Goal: Information Seeking & Learning: Find specific fact

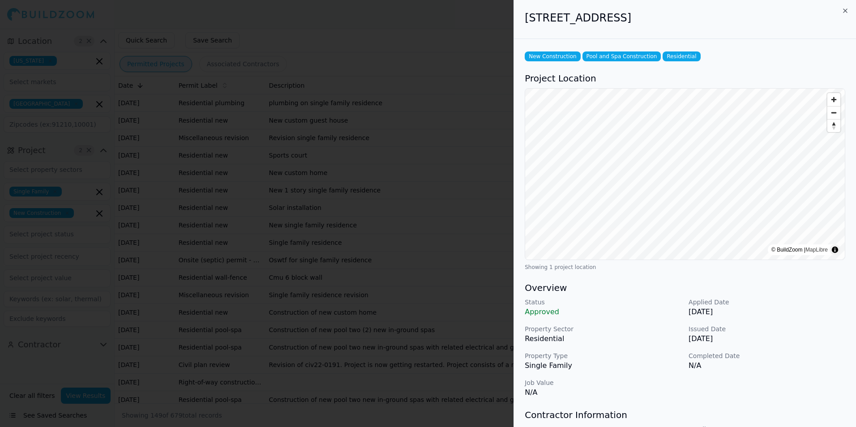
scroll to position [90, 0]
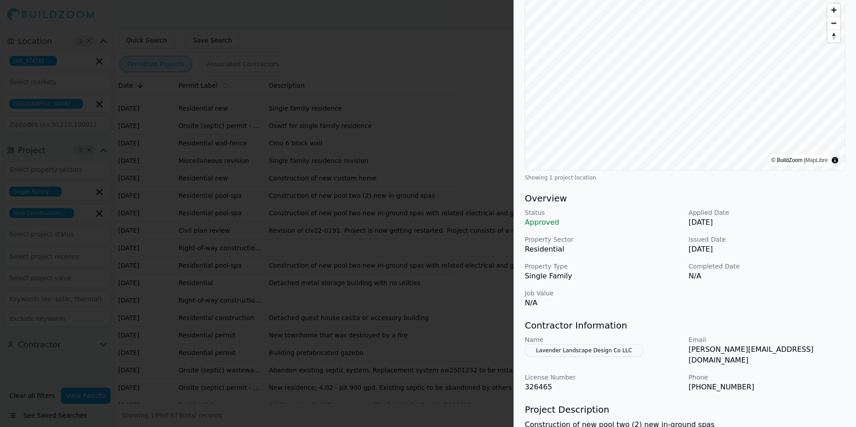
click at [807, 244] on p "Issued Date" at bounding box center [767, 239] width 157 height 9
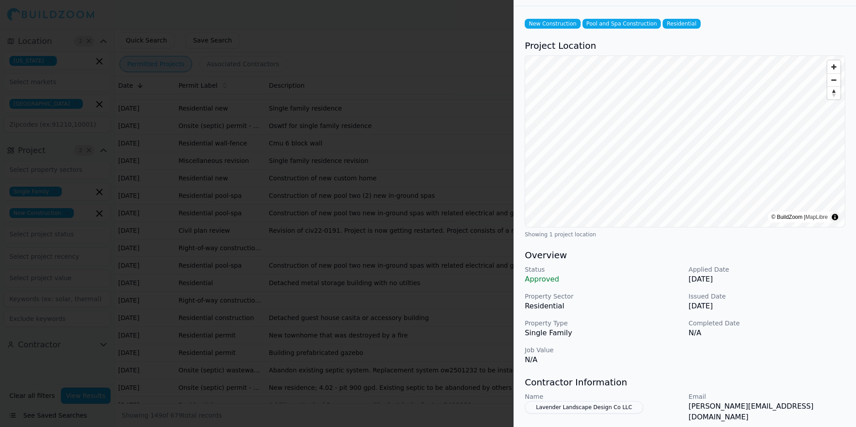
scroll to position [0, 0]
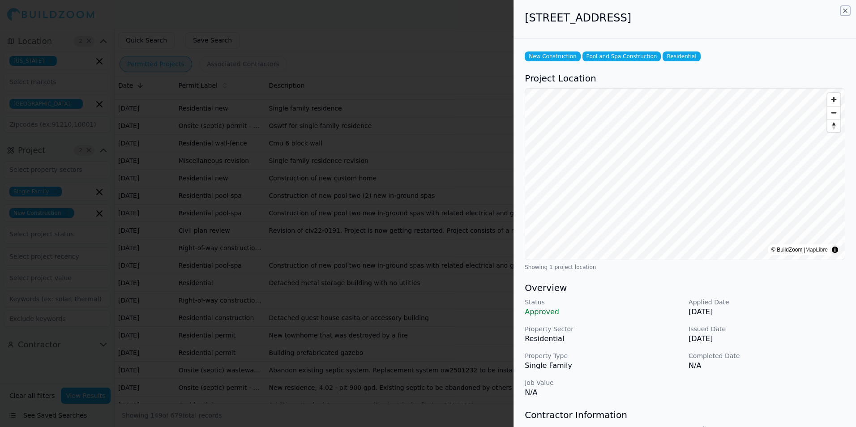
click at [844, 10] on icon "button" at bounding box center [845, 10] width 7 height 7
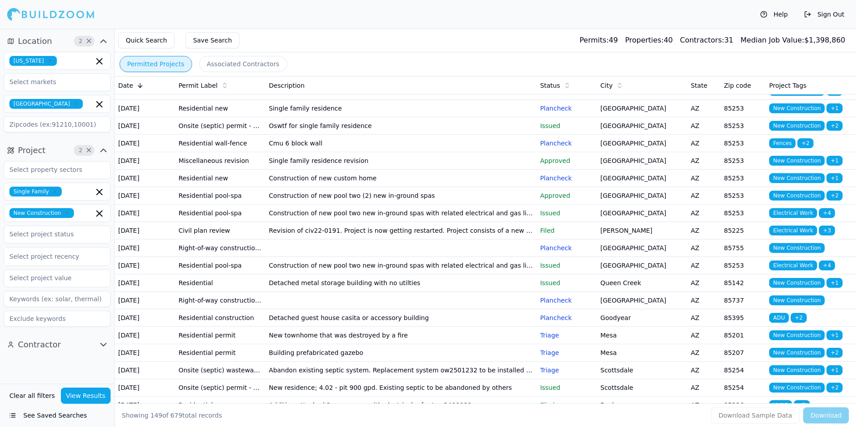
click at [445, 170] on td "Single family residence revision" at bounding box center [401, 160] width 271 height 17
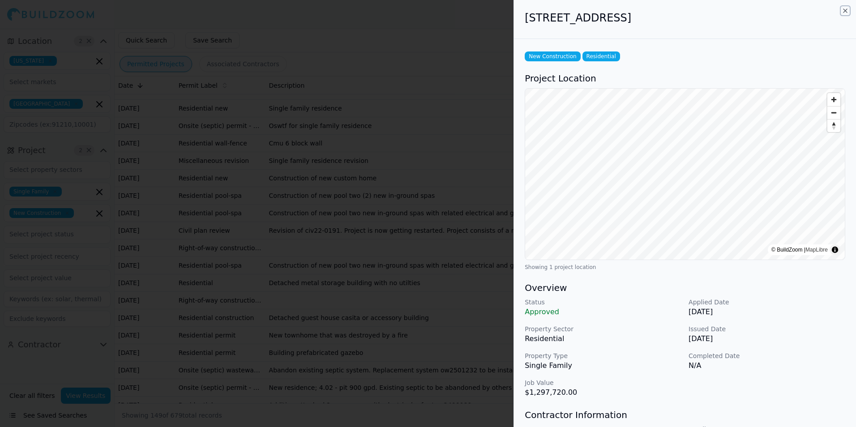
drag, startPoint x: 844, startPoint y: 9, endPoint x: 554, endPoint y: 308, distance: 416.4
click at [844, 9] on icon "button" at bounding box center [846, 11] width 4 height 4
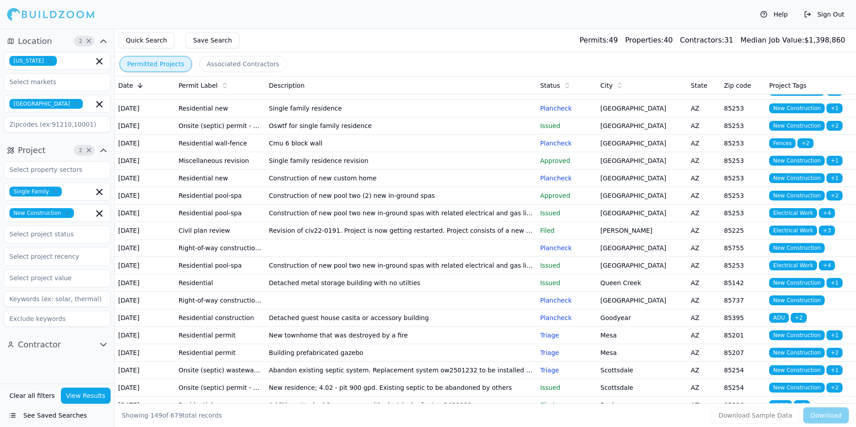
click at [413, 187] on td "Construction of new custom home" at bounding box center [401, 178] width 271 height 17
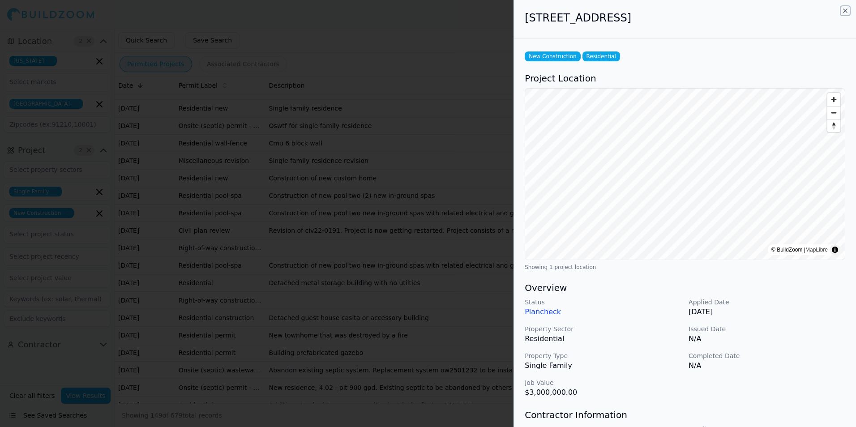
click at [846, 9] on icon "button" at bounding box center [845, 10] width 7 height 7
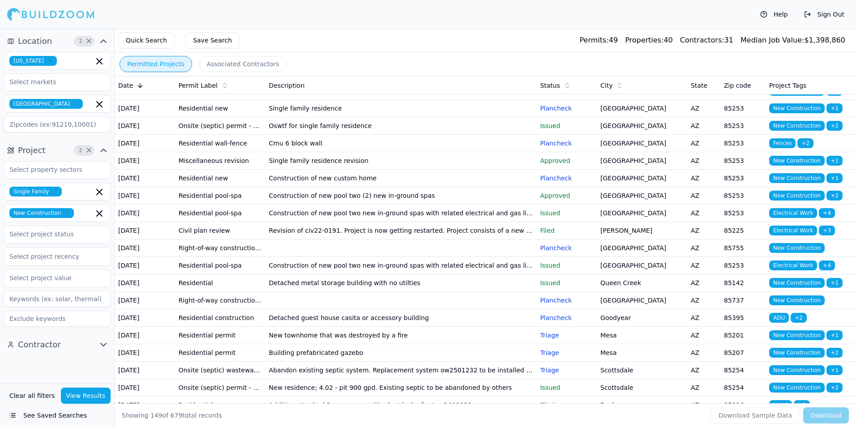
click at [460, 205] on td "Construction of new pool two (2) new in-ground spas" at bounding box center [401, 195] width 271 height 17
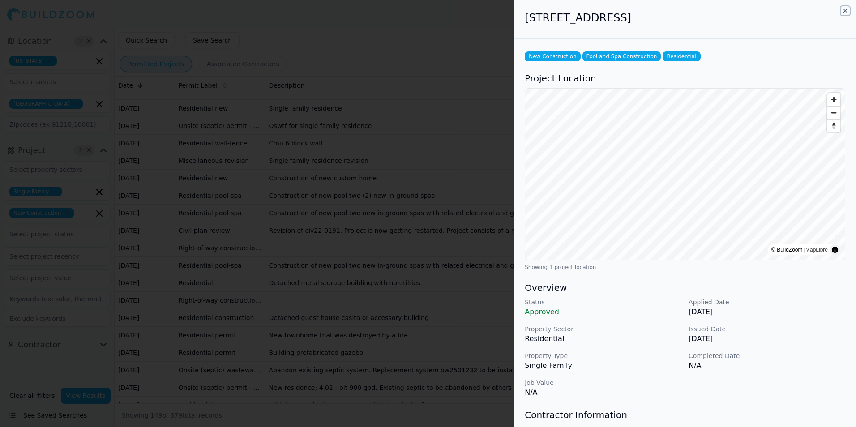
click at [844, 11] on icon "button" at bounding box center [845, 10] width 7 height 7
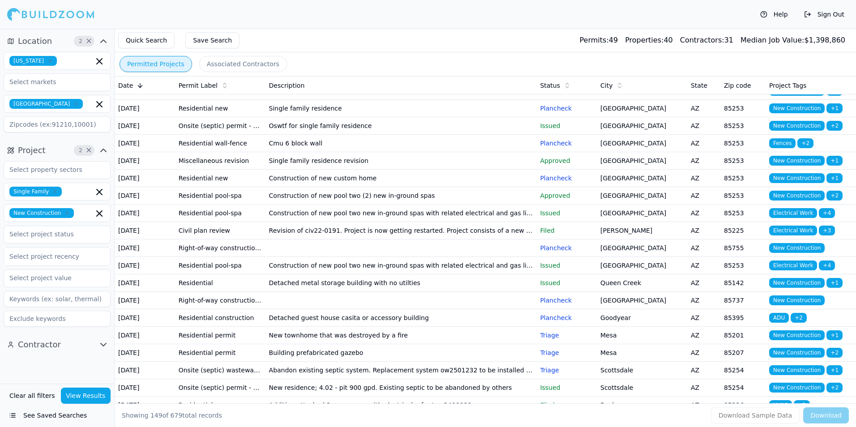
click at [475, 222] on td "Construction of new pool two new in-ground spas with related electrical and gas…" at bounding box center [401, 213] width 271 height 17
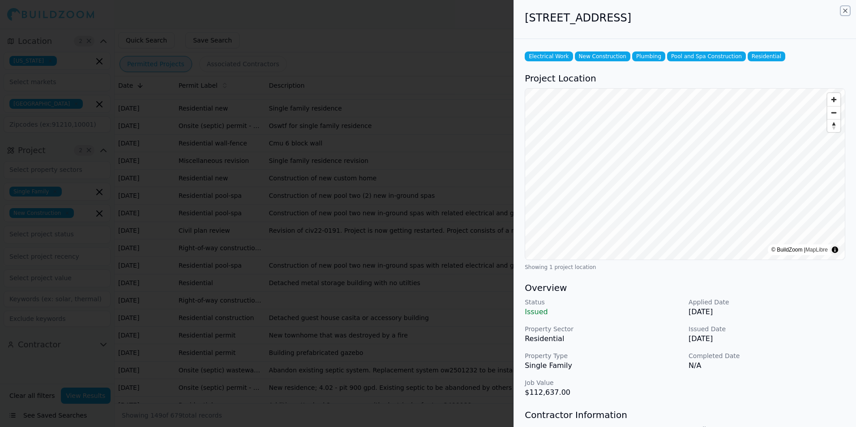
click at [846, 11] on icon "button" at bounding box center [845, 10] width 7 height 7
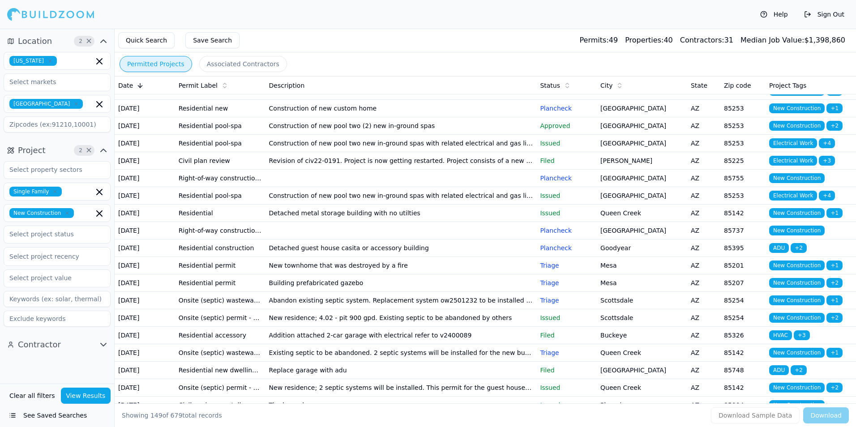
scroll to position [224, 0]
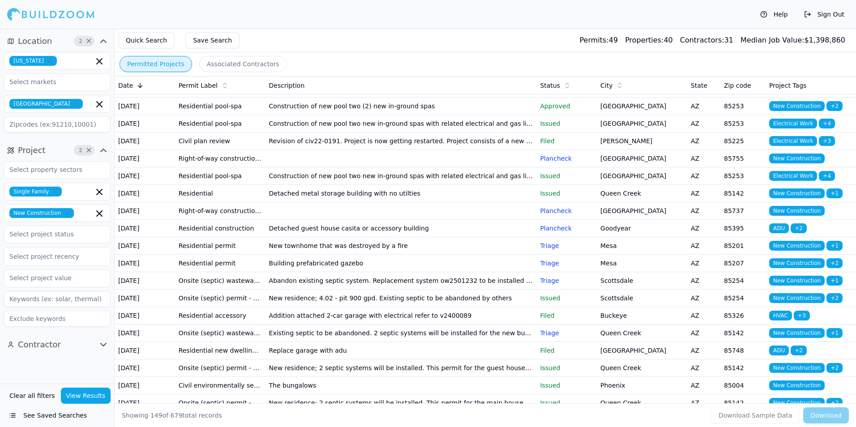
click at [487, 185] on td "Construction of new pool two new in-ground spas with related electrical and gas…" at bounding box center [401, 175] width 271 height 17
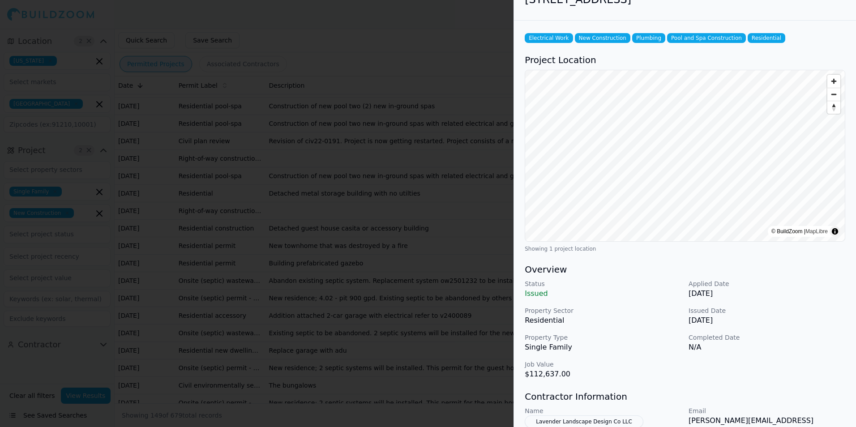
scroll to position [0, 0]
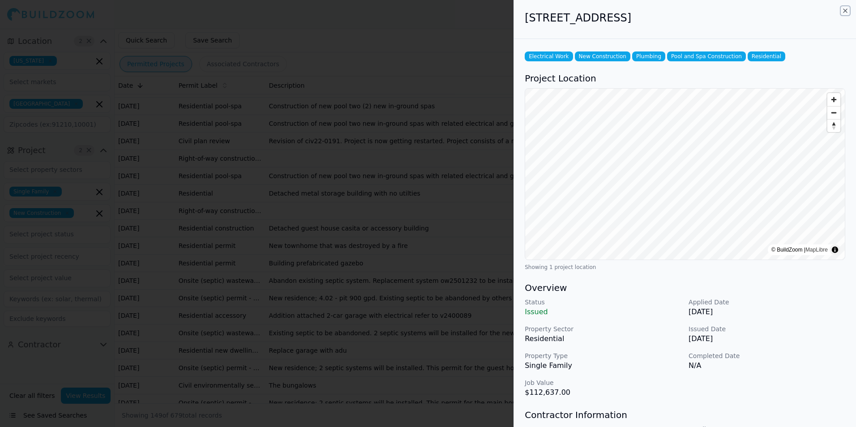
click at [845, 13] on icon "button" at bounding box center [845, 10] width 7 height 7
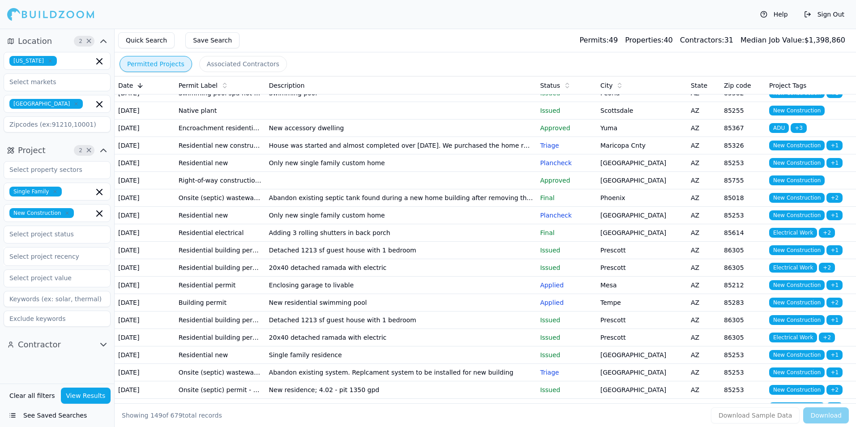
scroll to position [1970, 0]
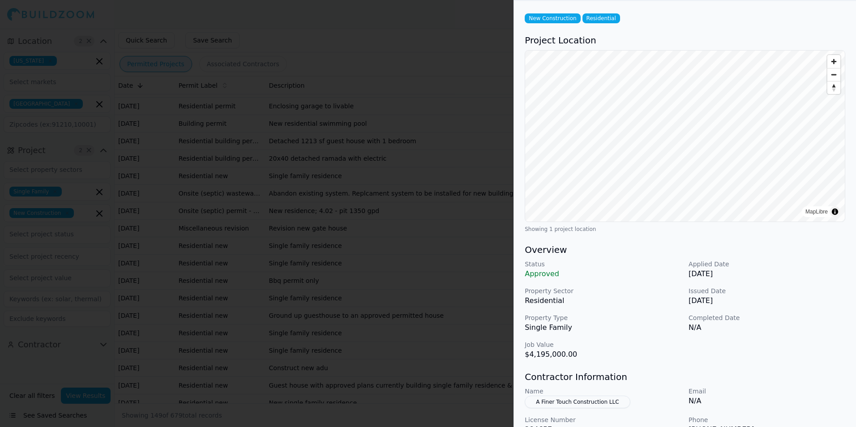
scroll to position [90, 0]
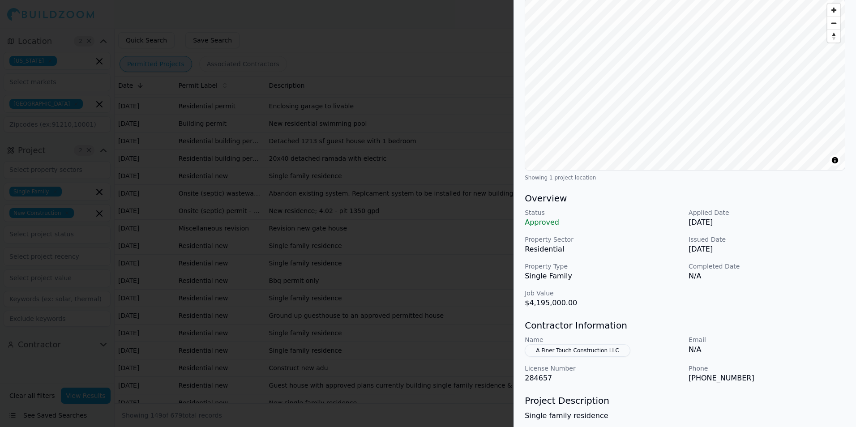
click at [642, 235] on p "Property Sector" at bounding box center [603, 239] width 157 height 9
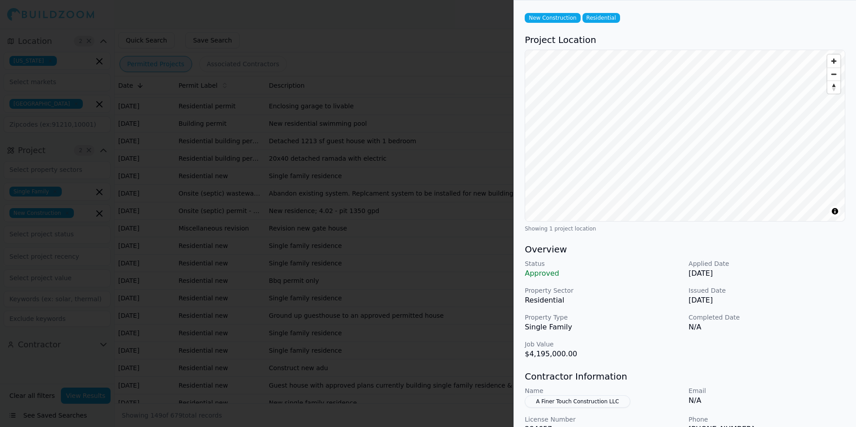
scroll to position [0, 0]
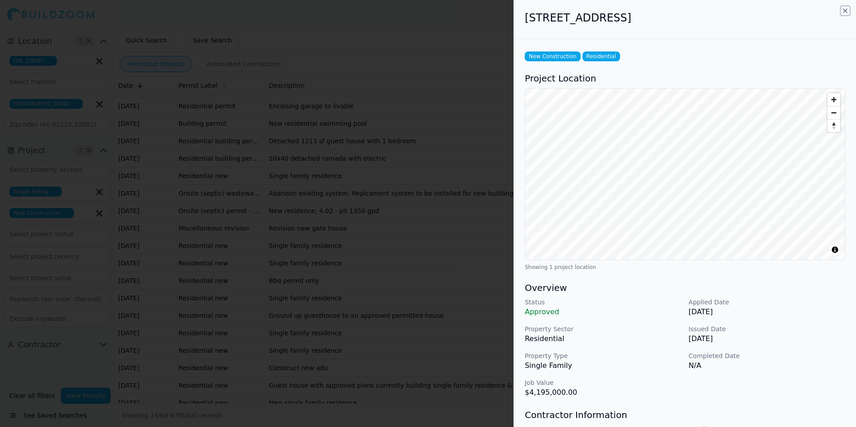
click at [844, 10] on icon "button" at bounding box center [846, 11] width 4 height 4
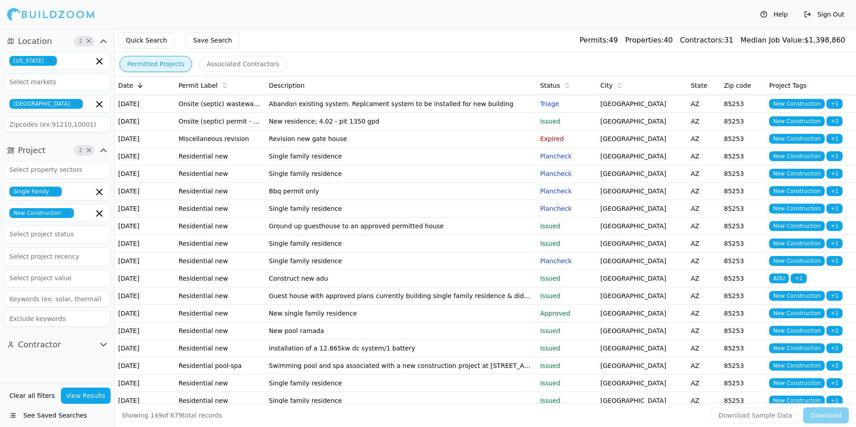
scroll to position [2104, 0]
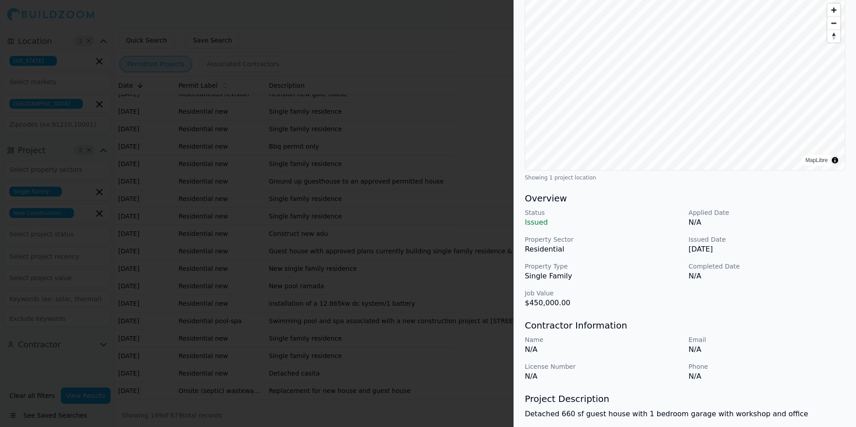
scroll to position [0, 0]
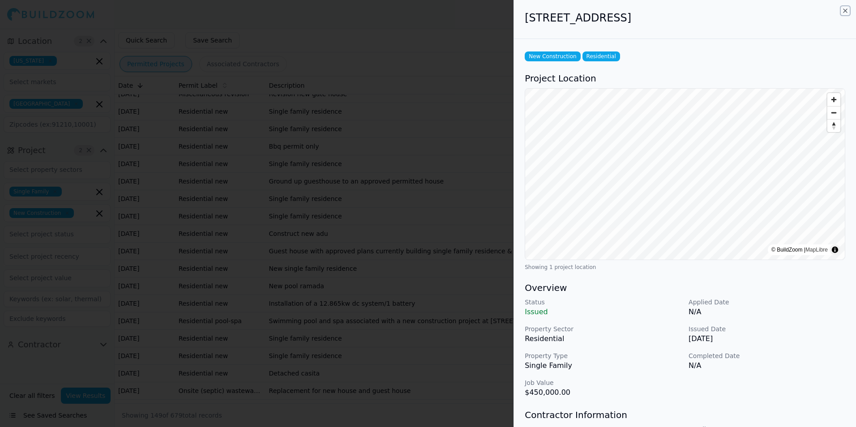
drag, startPoint x: 844, startPoint y: 9, endPoint x: 820, endPoint y: 32, distance: 32.6
click at [844, 9] on icon "button" at bounding box center [845, 10] width 7 height 7
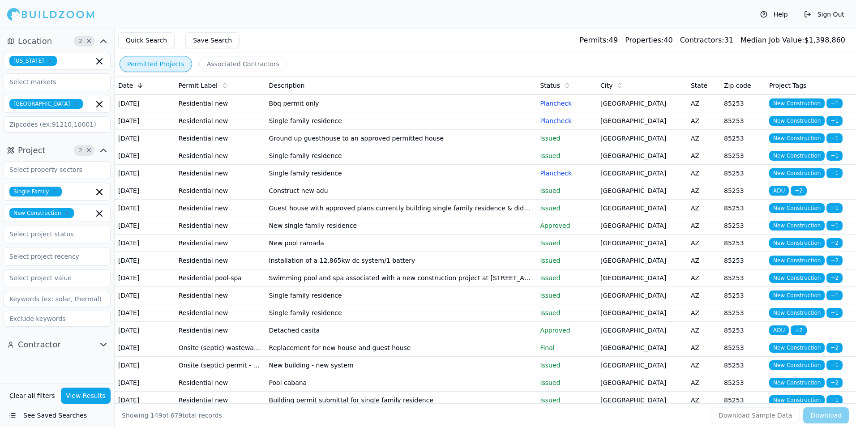
scroll to position [2149, 0]
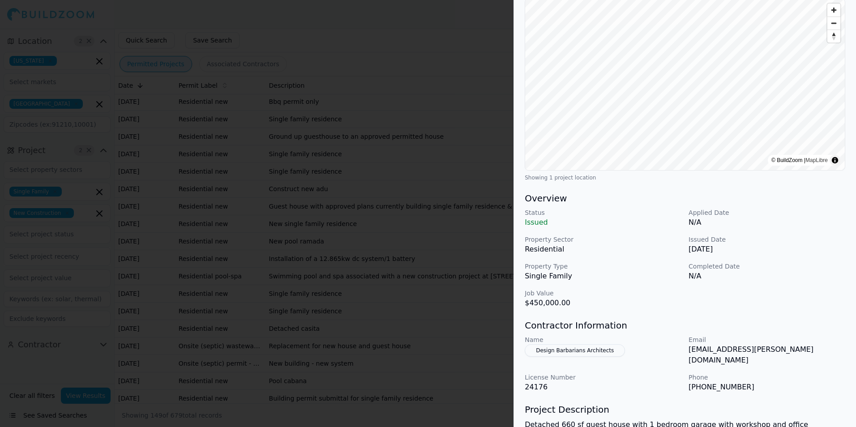
scroll to position [0, 0]
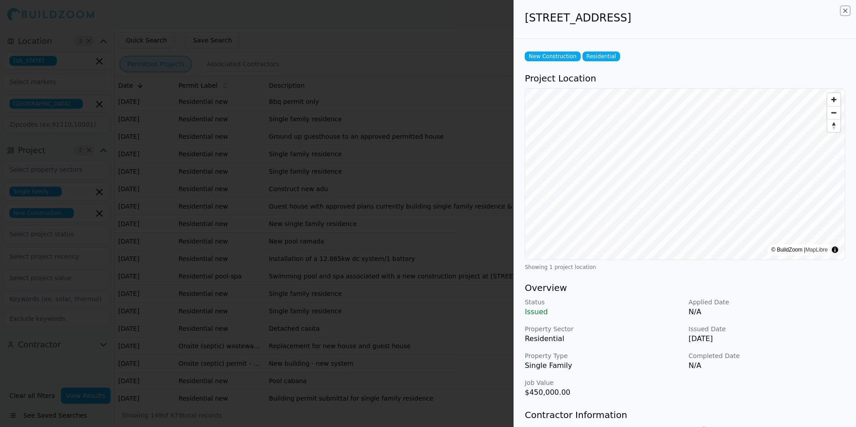
drag, startPoint x: 846, startPoint y: 10, endPoint x: 536, endPoint y: 341, distance: 453.6
click at [846, 10] on icon "button" at bounding box center [845, 10] width 7 height 7
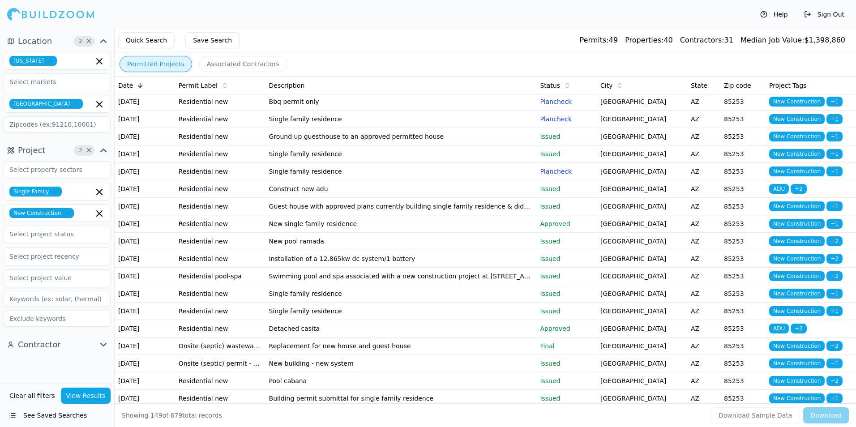
scroll to position [2194, 0]
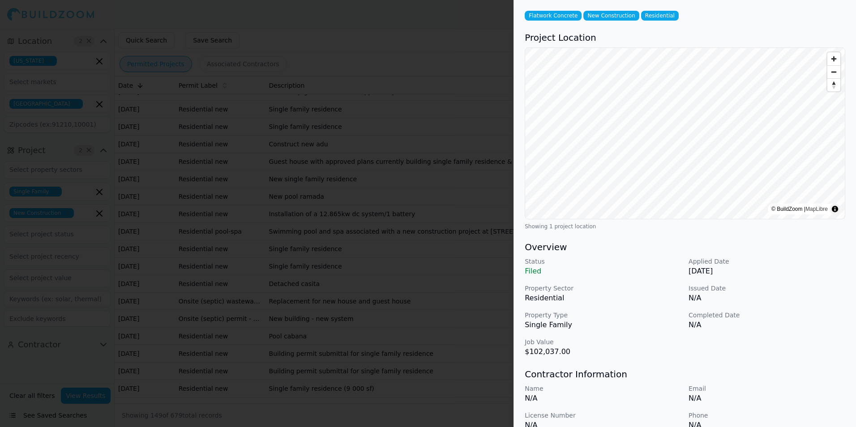
scroll to position [0, 0]
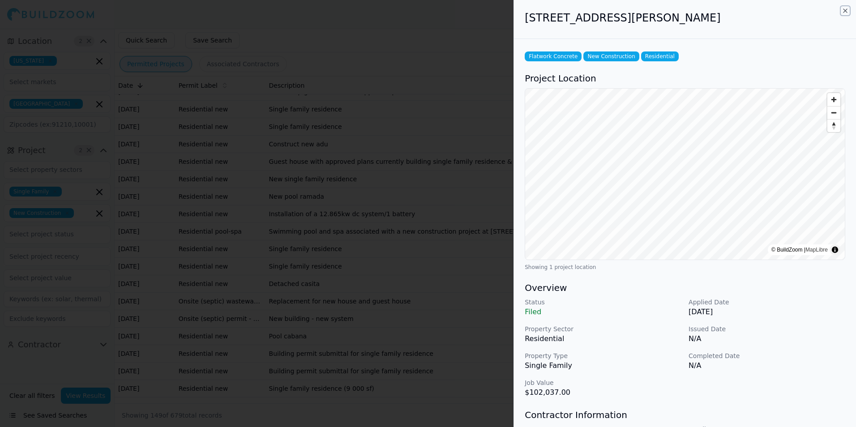
click at [846, 11] on icon "button" at bounding box center [845, 10] width 7 height 7
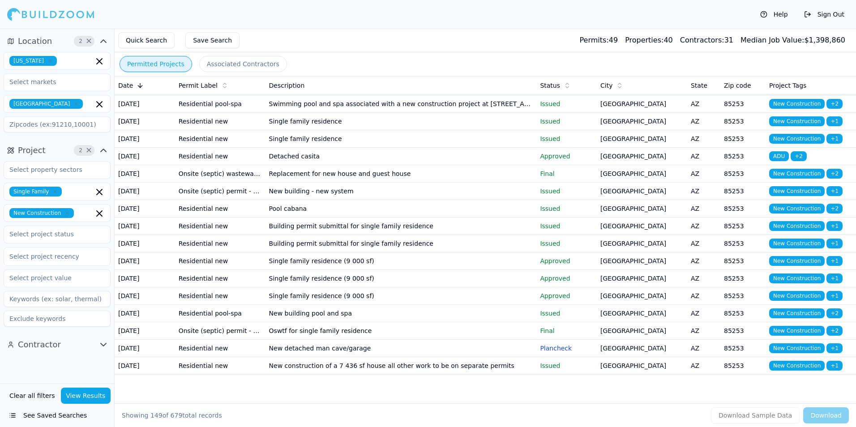
scroll to position [2373, 0]
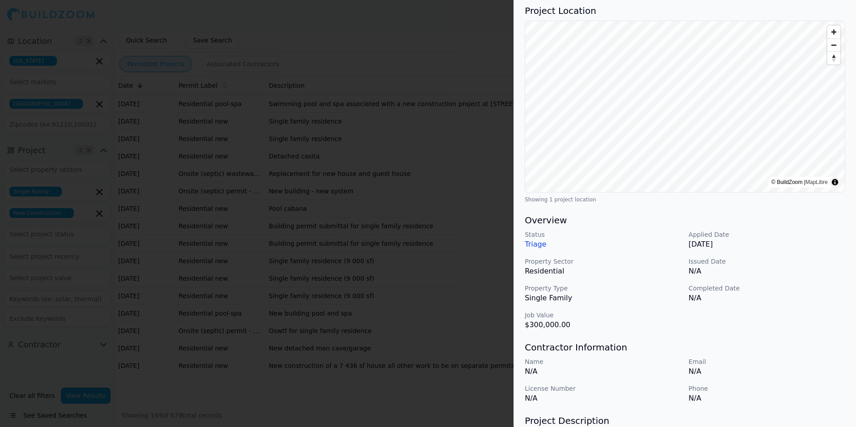
scroll to position [0, 0]
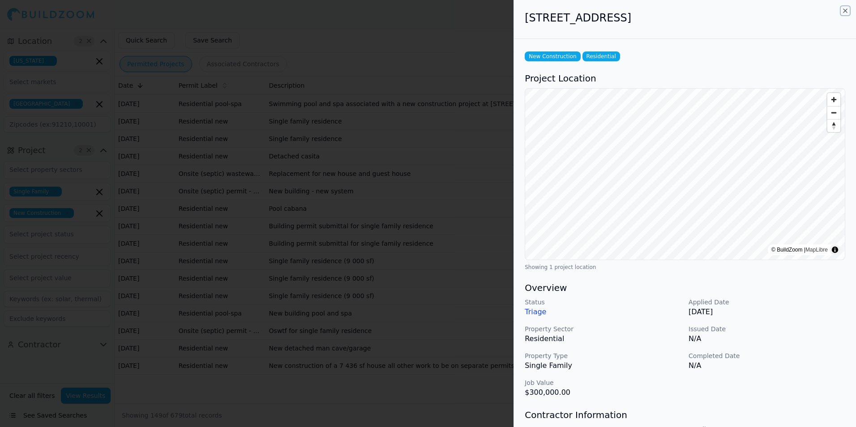
click at [845, 11] on icon "button" at bounding box center [846, 11] width 4 height 4
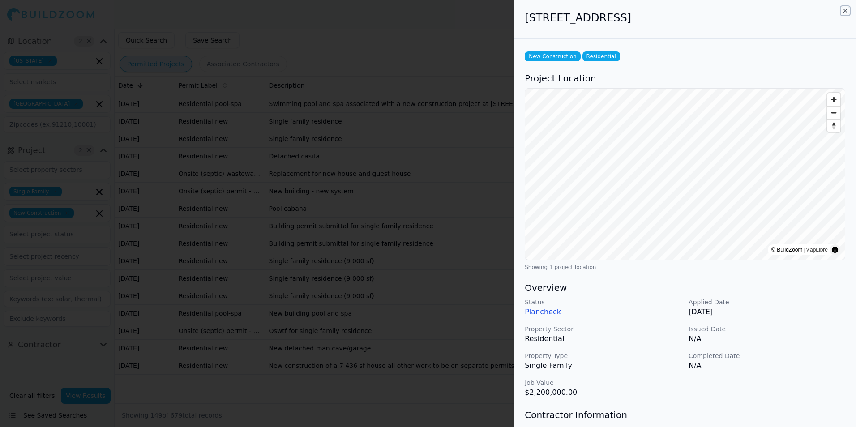
click at [844, 10] on icon "button" at bounding box center [845, 10] width 7 height 7
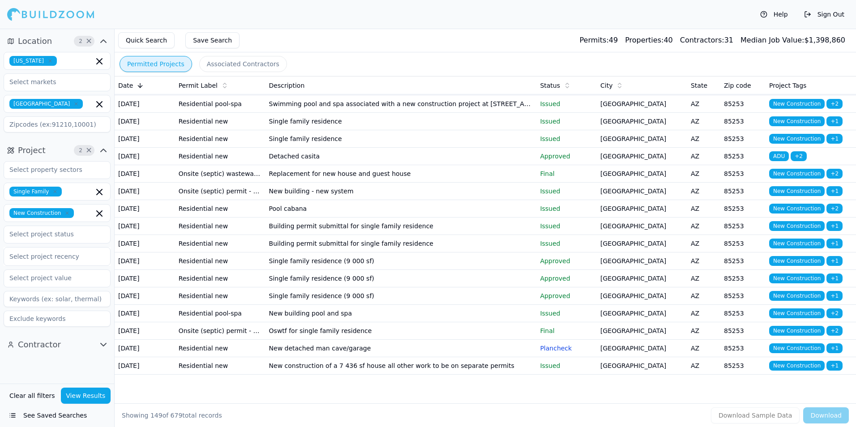
scroll to position [2418, 0]
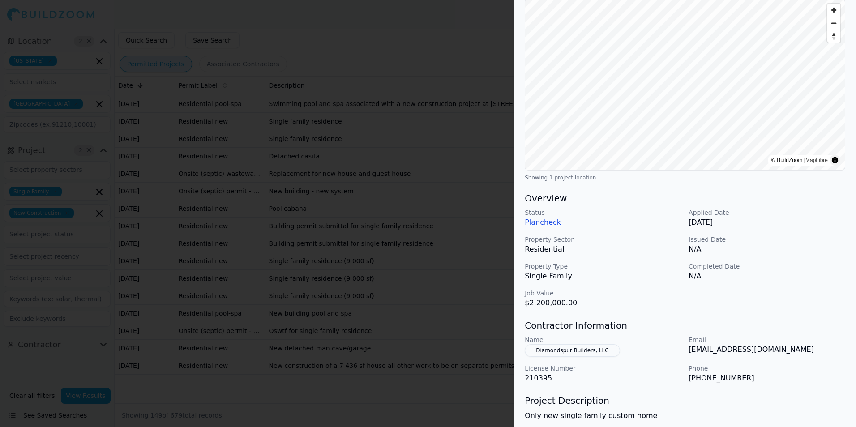
scroll to position [0, 0]
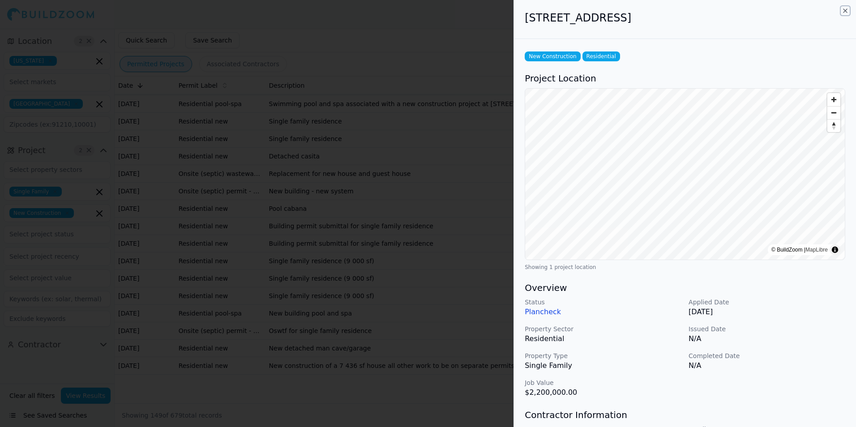
click at [845, 10] on icon "button" at bounding box center [845, 10] width 7 height 7
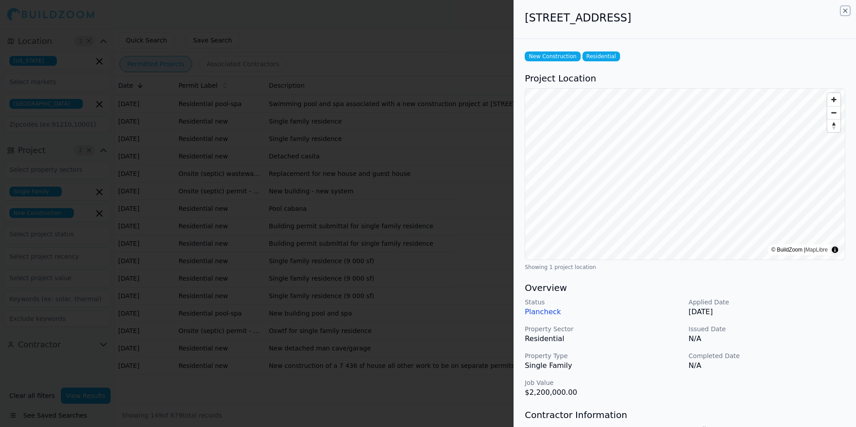
click at [845, 11] on icon "button" at bounding box center [845, 10] width 7 height 7
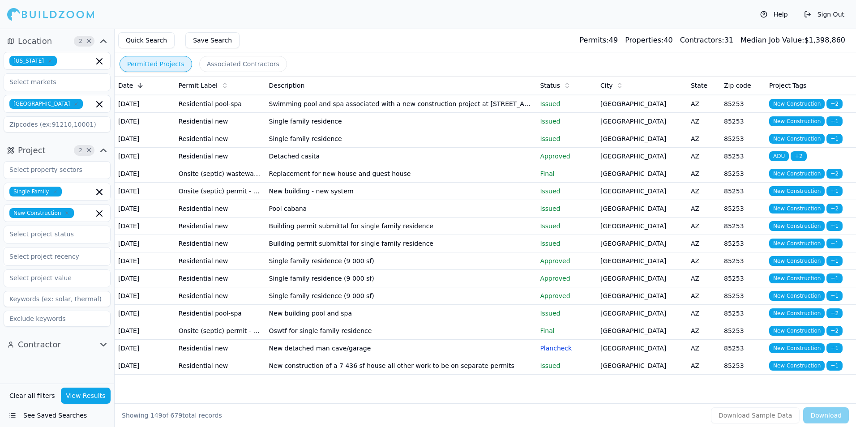
scroll to position [2507, 0]
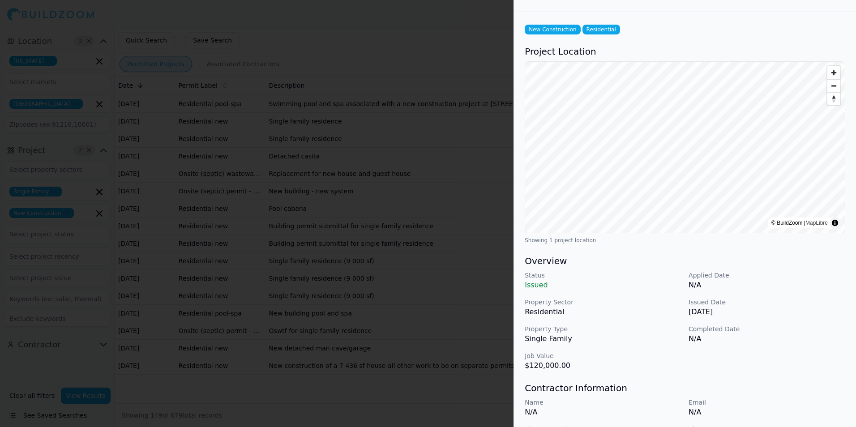
scroll to position [0, 0]
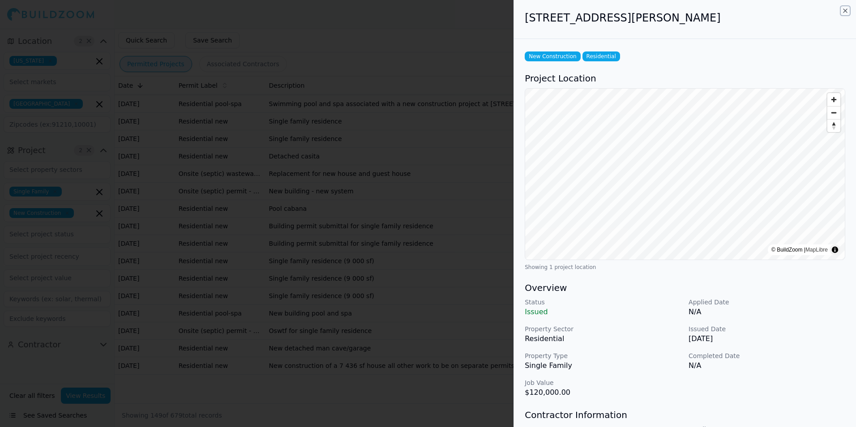
click at [845, 10] on icon "button" at bounding box center [846, 11] width 4 height 4
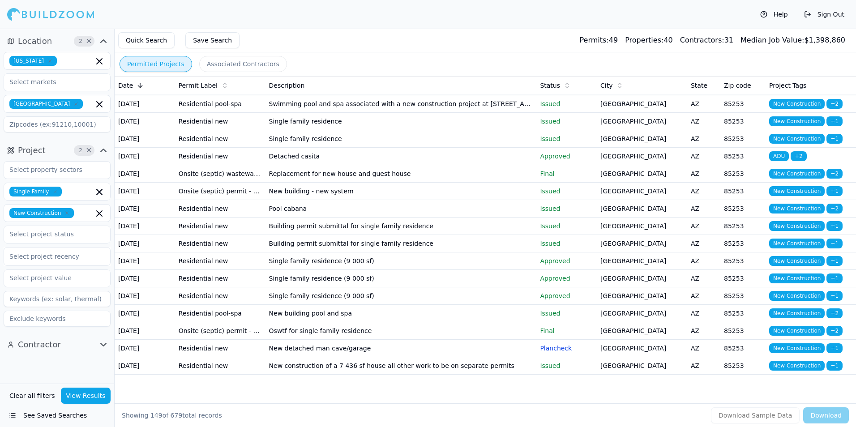
scroll to position [2552, 0]
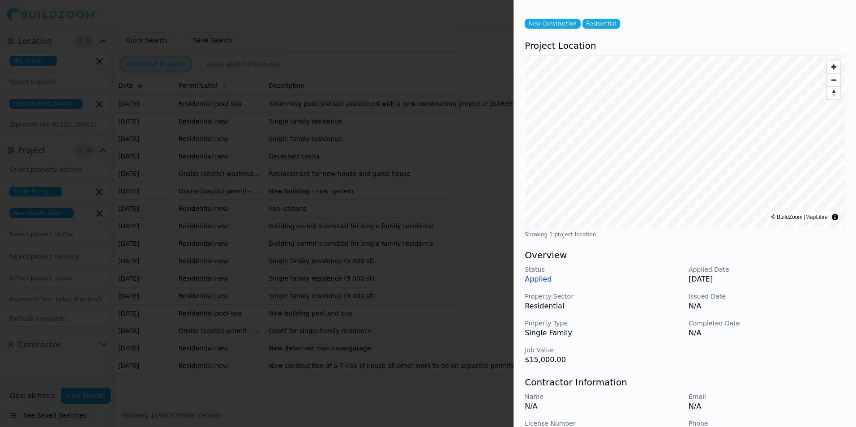
scroll to position [0, 0]
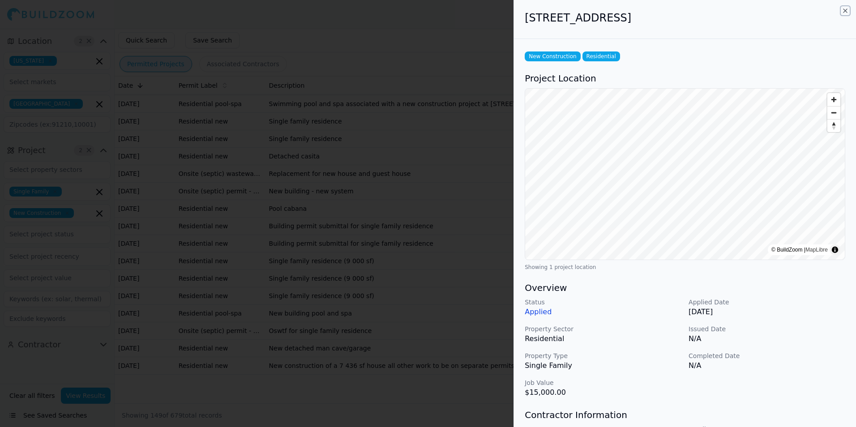
click at [847, 11] on icon "button" at bounding box center [845, 10] width 7 height 7
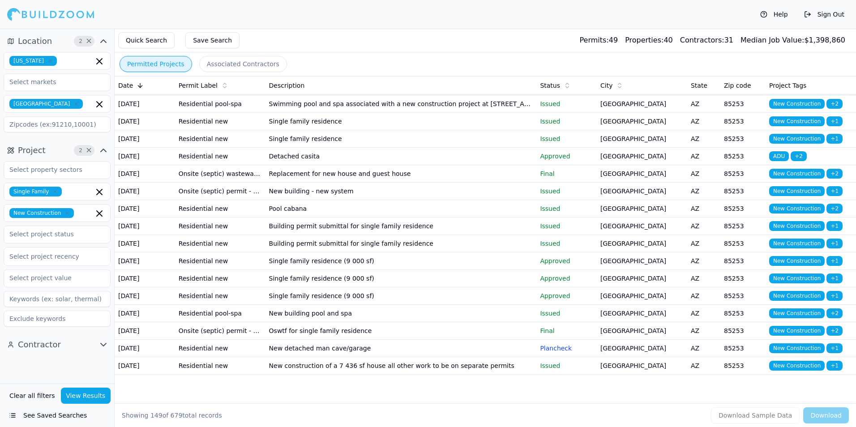
scroll to position [2597, 0]
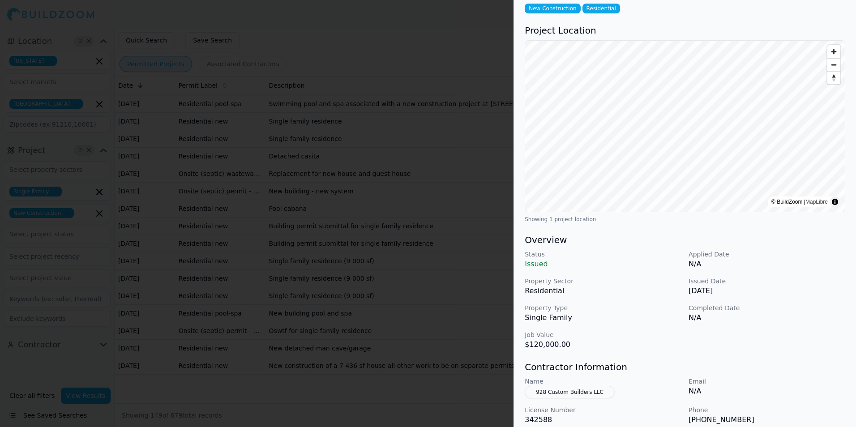
scroll to position [0, 0]
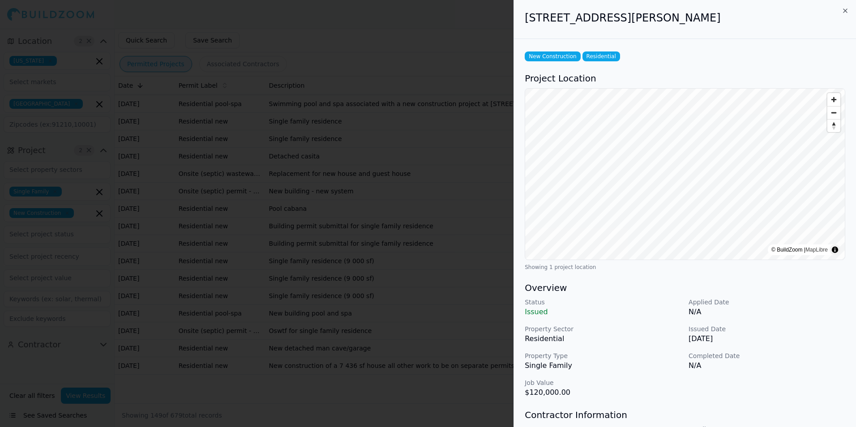
click at [771, 308] on p "N/A" at bounding box center [767, 312] width 157 height 11
click at [846, 11] on icon "button" at bounding box center [845, 10] width 7 height 7
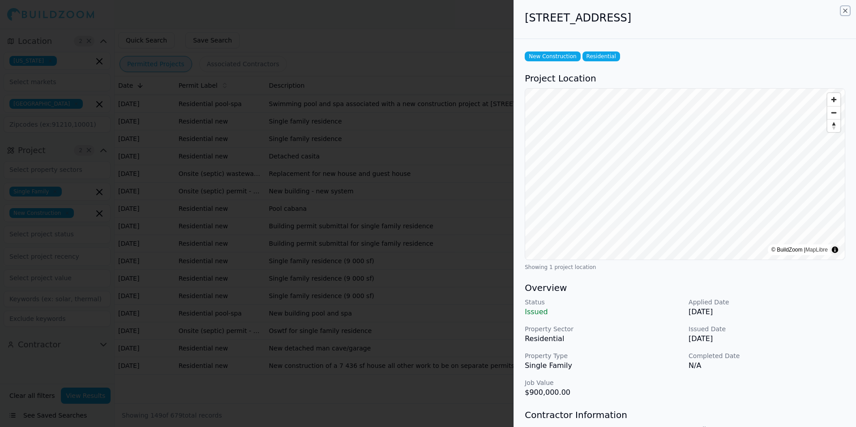
click at [844, 12] on icon "button" at bounding box center [845, 10] width 7 height 7
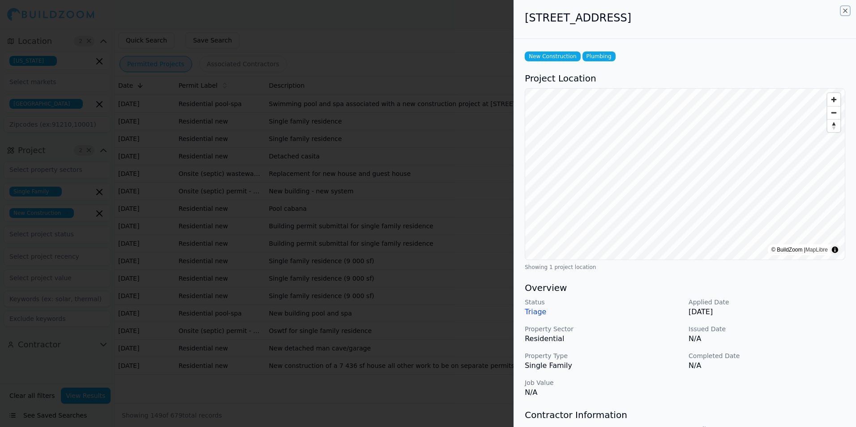
drag, startPoint x: 845, startPoint y: 10, endPoint x: 842, endPoint y: 19, distance: 9.6
click at [845, 10] on icon "button" at bounding box center [845, 10] width 7 height 7
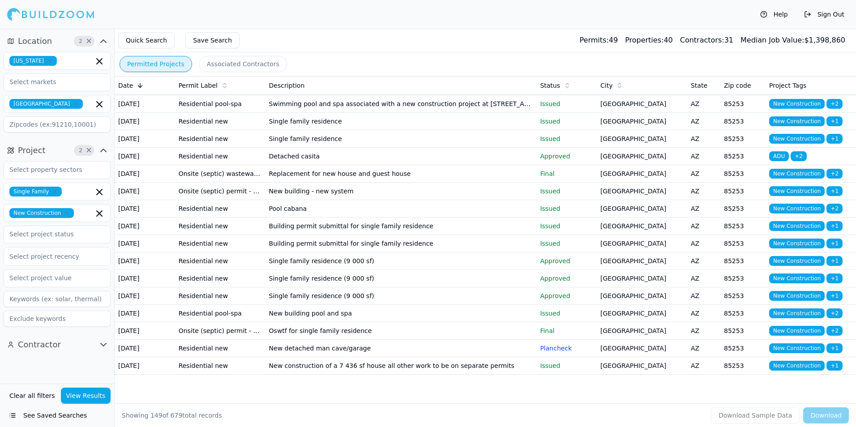
scroll to position [2642, 0]
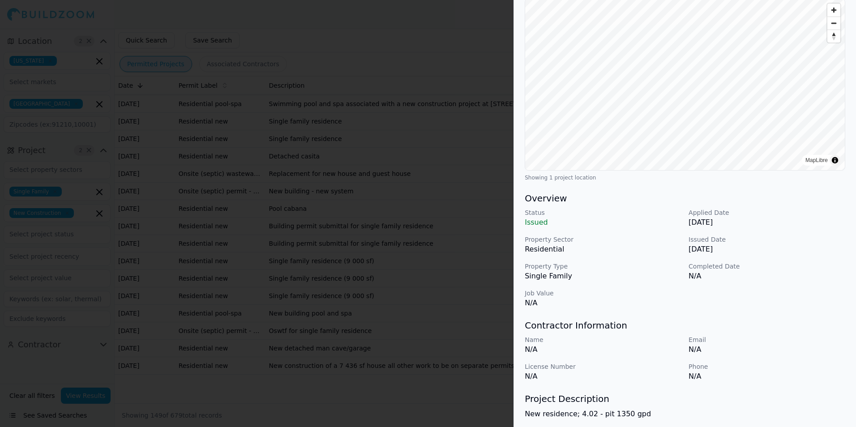
scroll to position [0, 0]
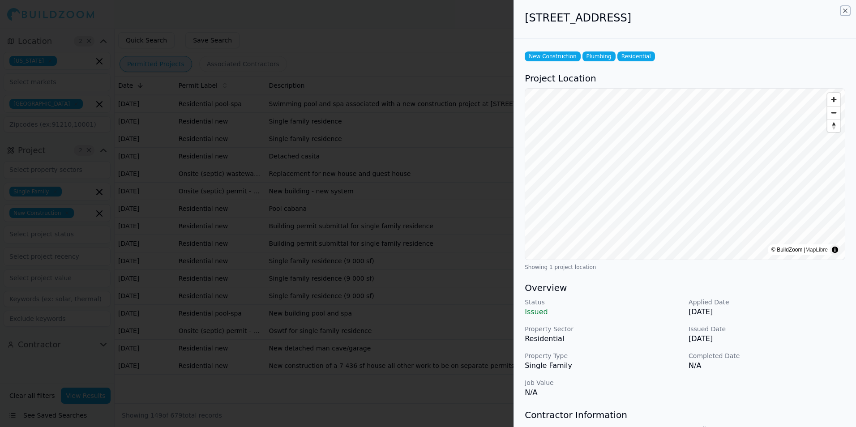
click at [844, 10] on icon "button" at bounding box center [845, 10] width 7 height 7
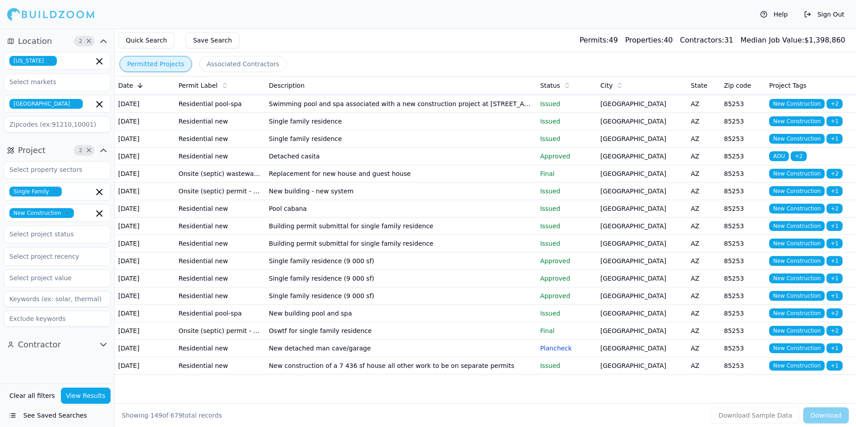
scroll to position [2686, 0]
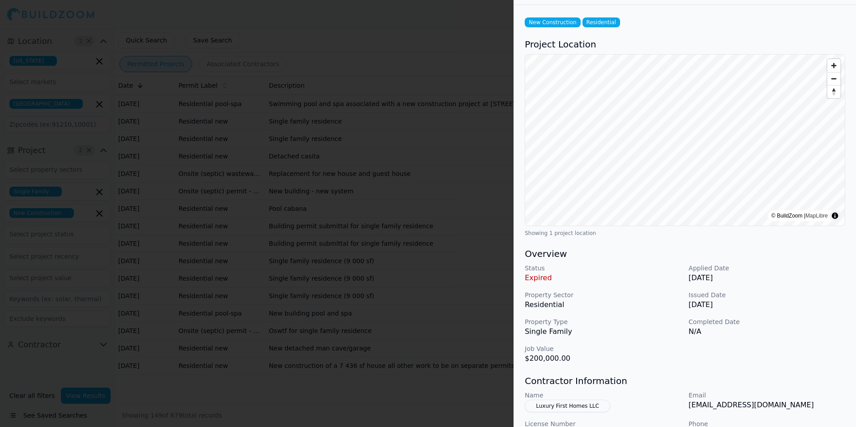
scroll to position [0, 0]
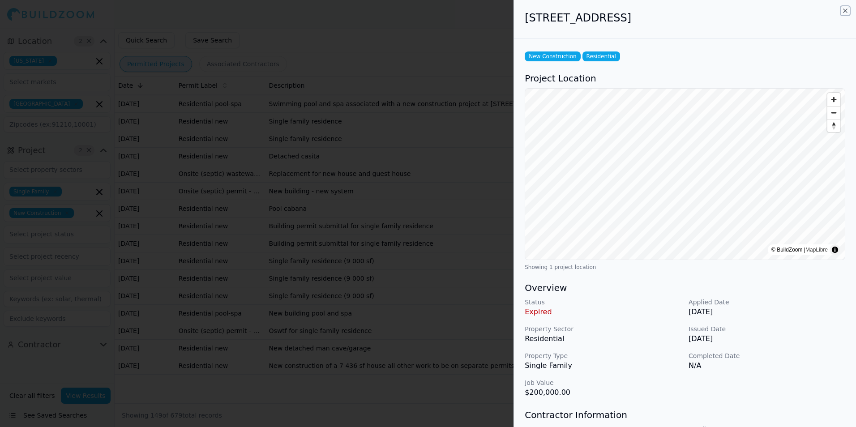
drag, startPoint x: 844, startPoint y: 9, endPoint x: 754, endPoint y: 343, distance: 346.4
click at [844, 9] on icon "button" at bounding box center [845, 10] width 7 height 7
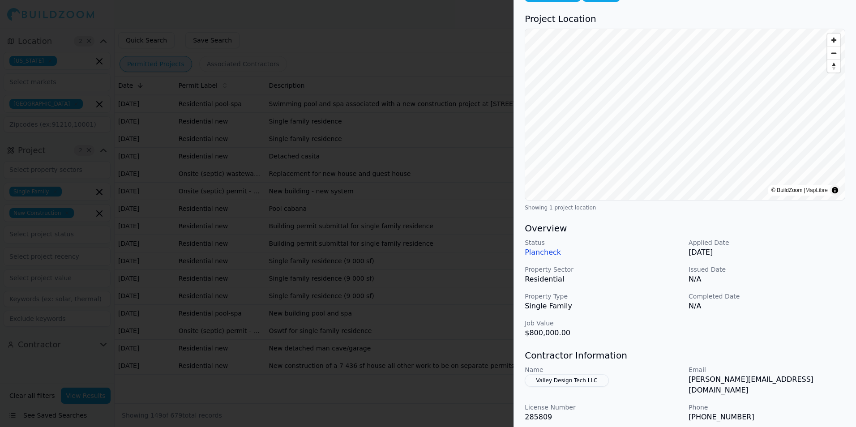
scroll to position [90, 0]
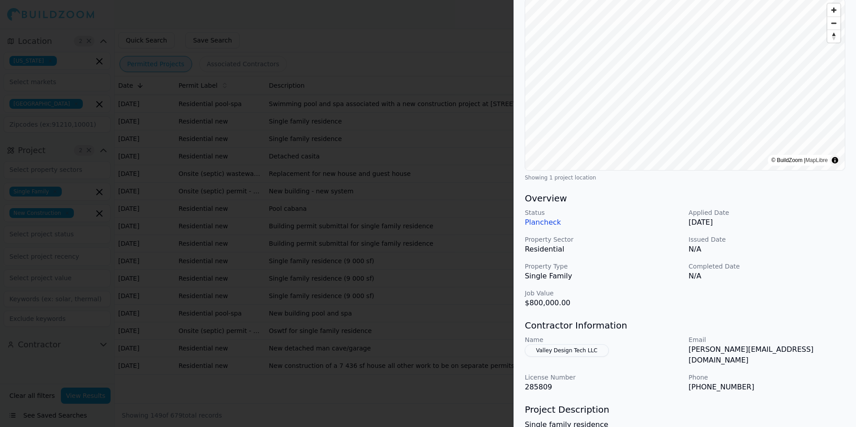
click at [654, 223] on p "Plancheck" at bounding box center [603, 222] width 157 height 11
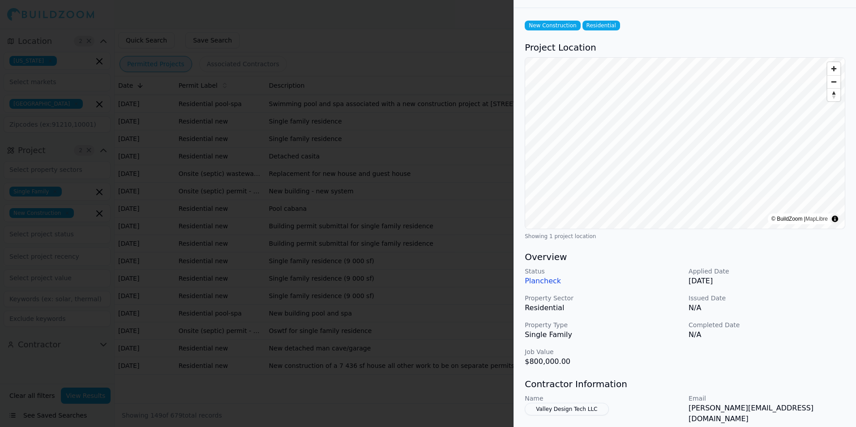
scroll to position [0, 0]
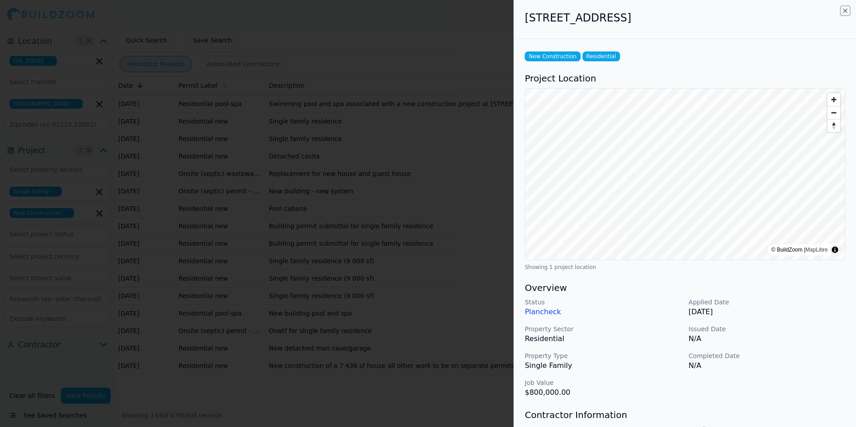
click at [845, 10] on icon "button" at bounding box center [845, 10] width 7 height 7
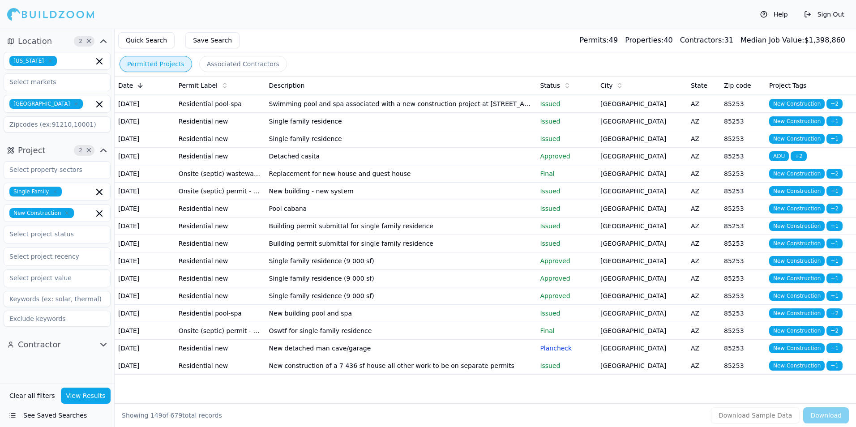
scroll to position [2731, 0]
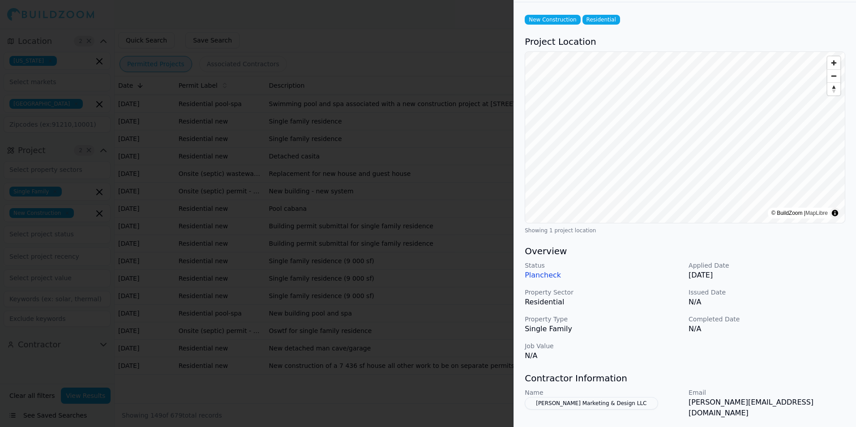
scroll to position [0, 0]
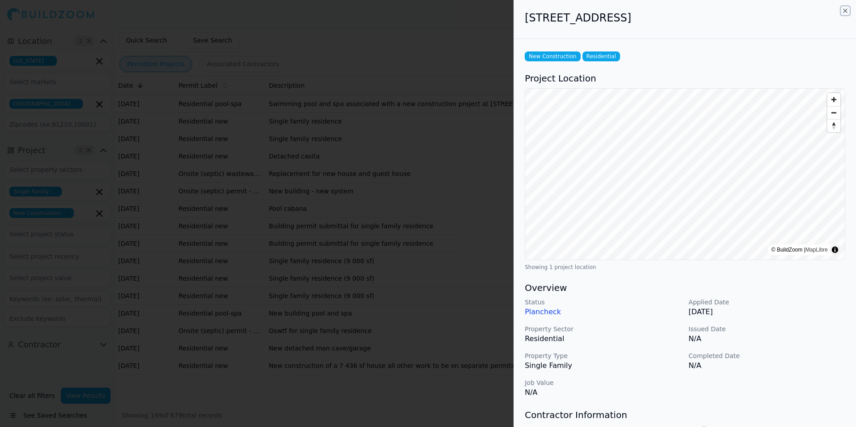
drag, startPoint x: 844, startPoint y: 10, endPoint x: 641, endPoint y: 333, distance: 381.7
click at [844, 10] on icon "button" at bounding box center [845, 10] width 7 height 7
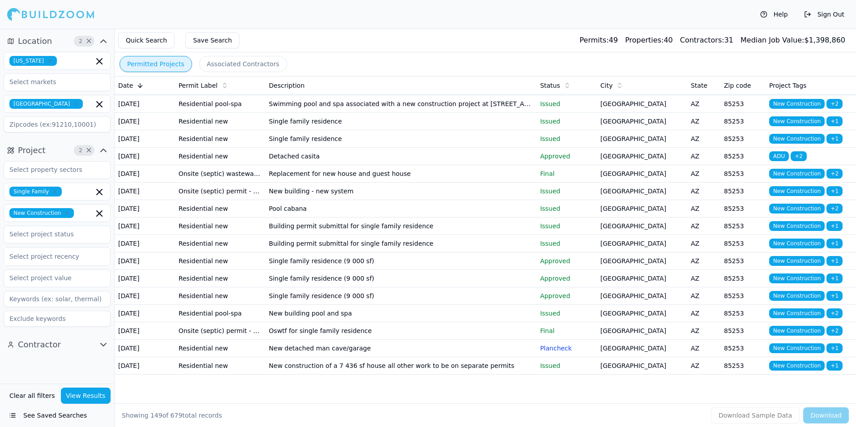
scroll to position [2776, 0]
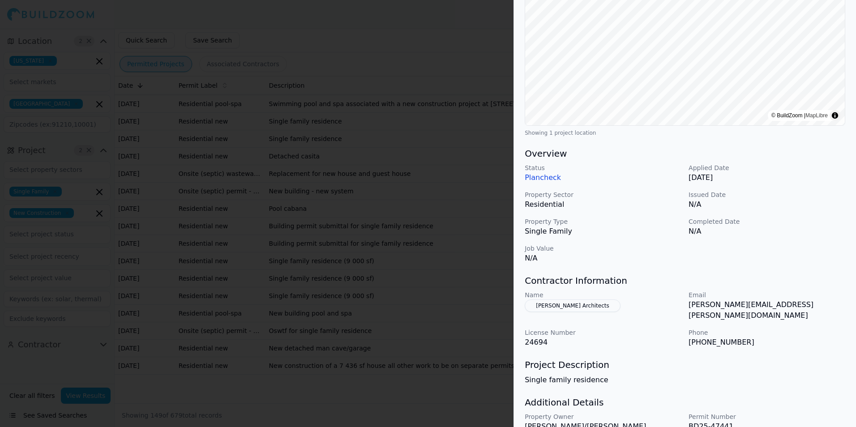
scroll to position [0, 0]
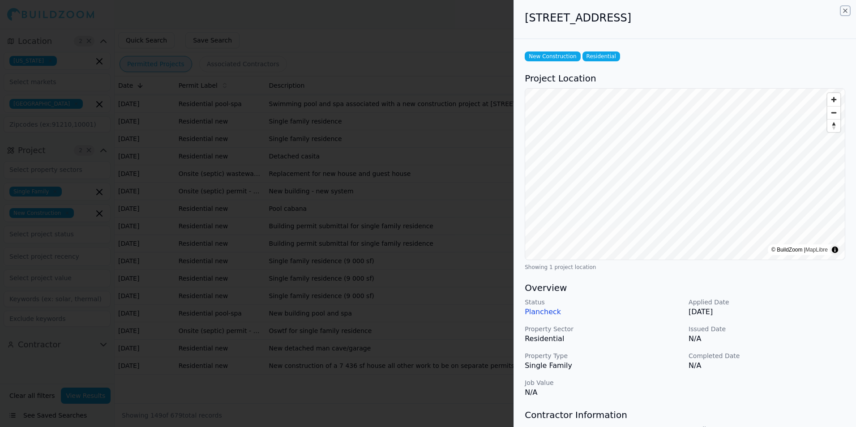
drag, startPoint x: 847, startPoint y: 11, endPoint x: 697, endPoint y: 352, distance: 372.5
click at [847, 11] on icon "button" at bounding box center [845, 10] width 7 height 7
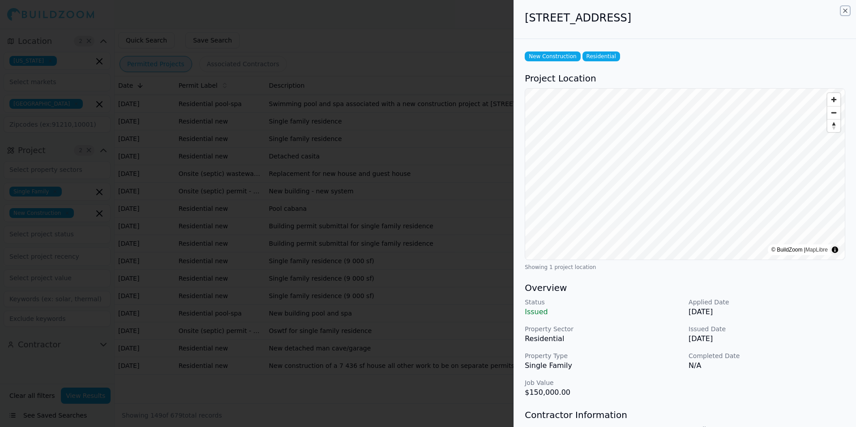
click at [845, 10] on icon "button" at bounding box center [845, 10] width 7 height 7
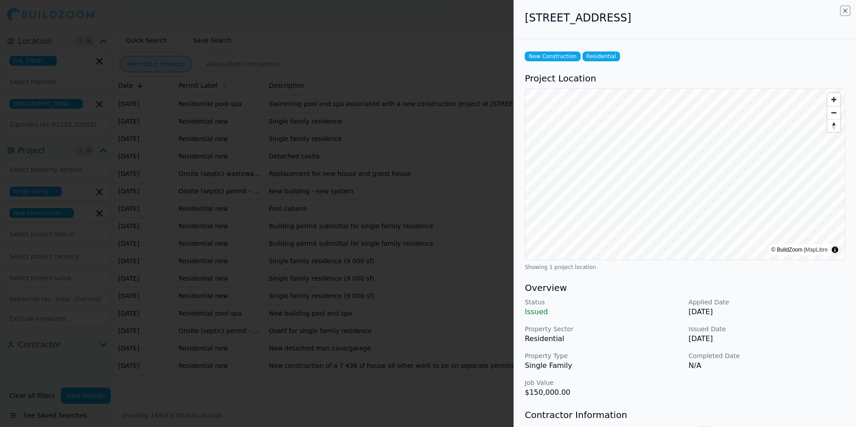
click at [845, 10] on icon "button" at bounding box center [845, 10] width 7 height 7
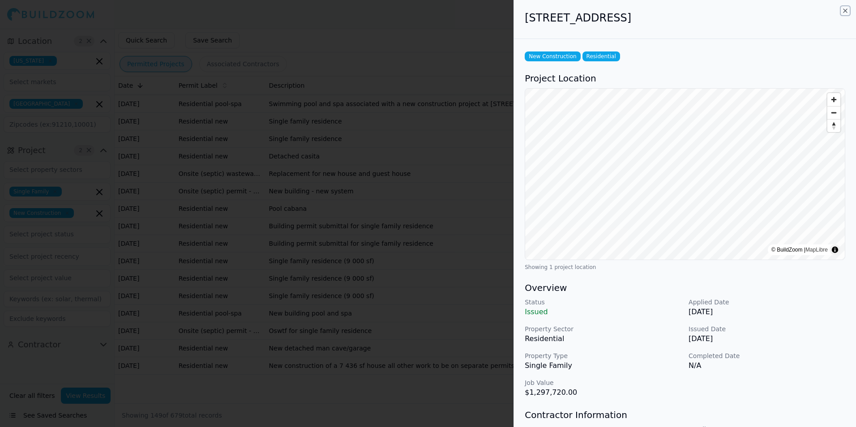
click at [848, 12] on icon "button" at bounding box center [845, 10] width 7 height 7
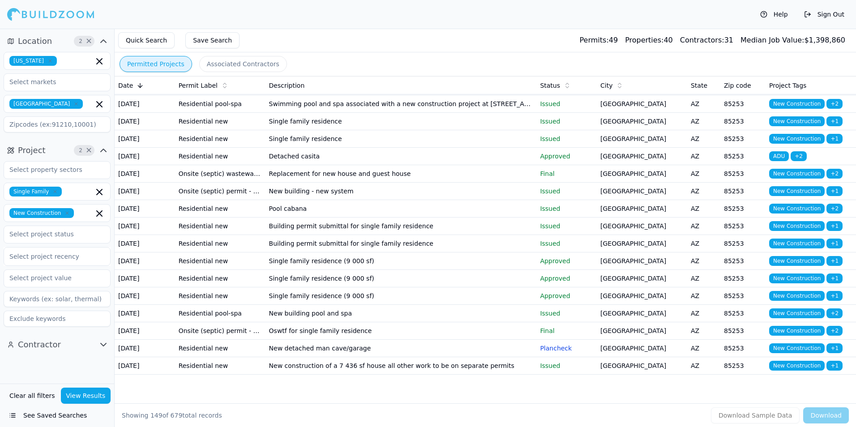
scroll to position [2821, 0]
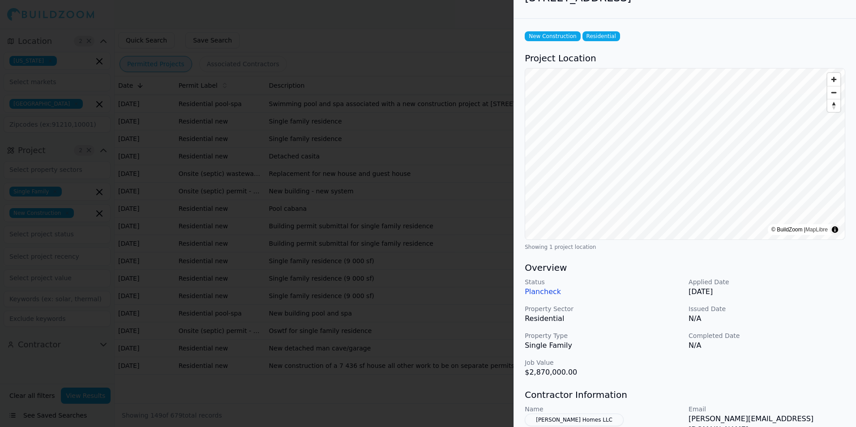
scroll to position [0, 0]
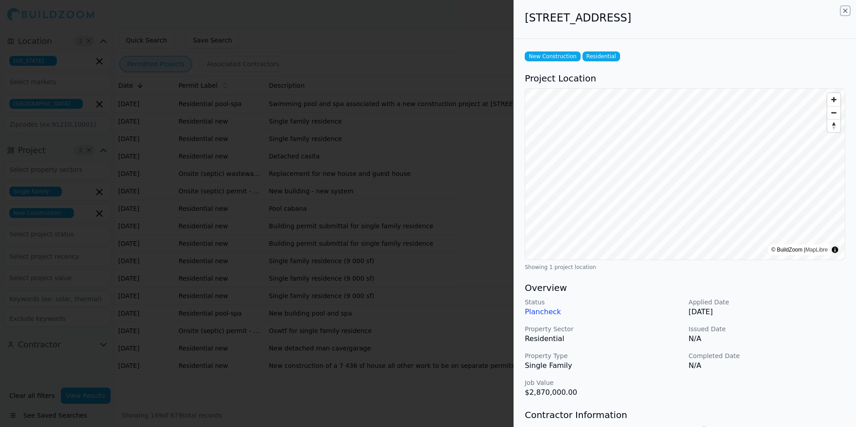
click at [845, 9] on icon "button" at bounding box center [845, 10] width 7 height 7
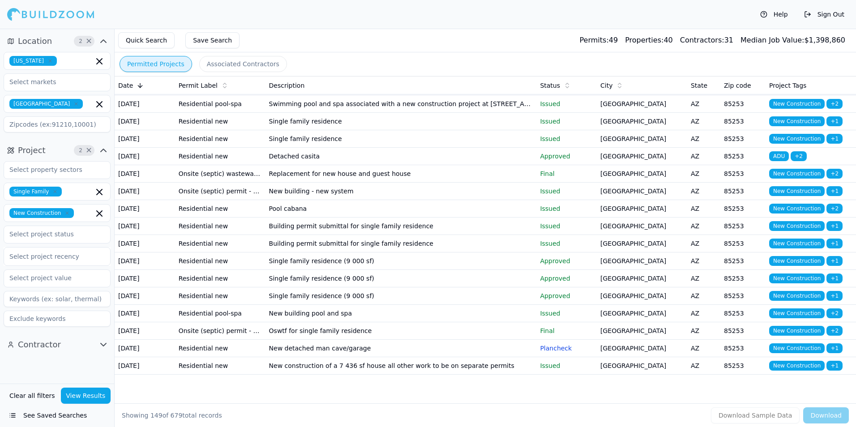
click at [591, 21] on p "Issued" at bounding box center [566, 16] width 53 height 9
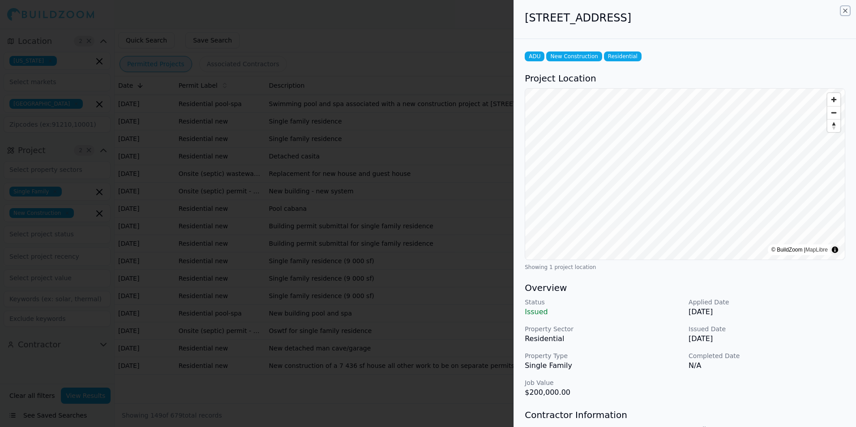
click at [845, 11] on icon "button" at bounding box center [845, 10] width 7 height 7
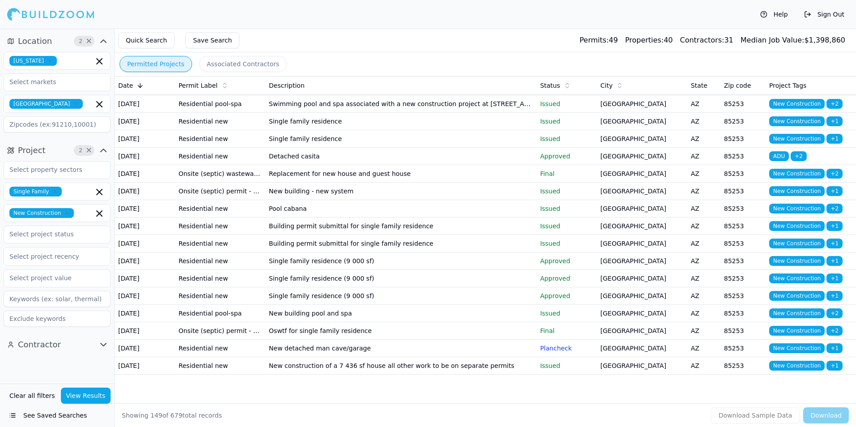
scroll to position [2866, 0]
click at [643, 43] on td "[GEOGRAPHIC_DATA]" at bounding box center [642, 34] width 90 height 17
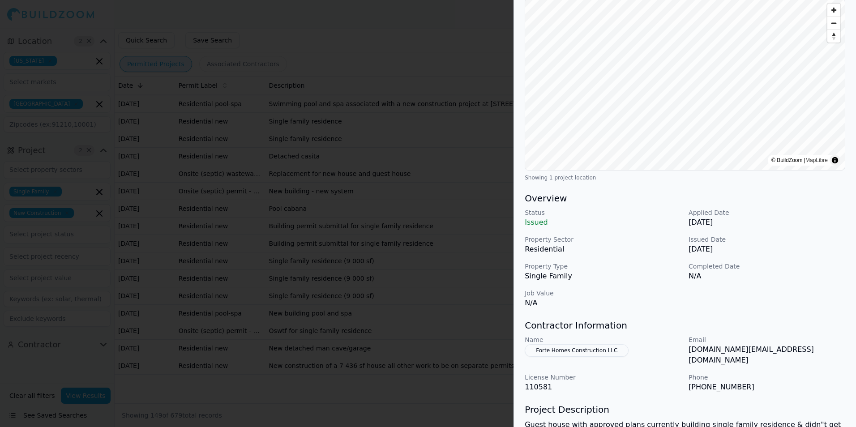
scroll to position [0, 0]
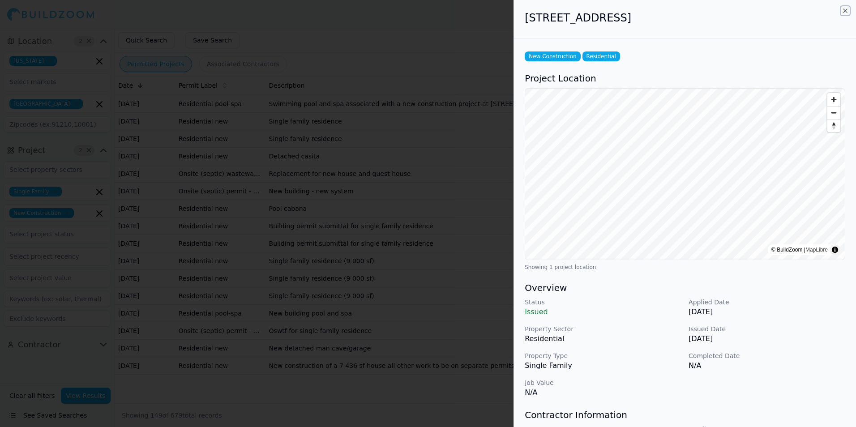
click at [845, 10] on icon "button" at bounding box center [846, 11] width 4 height 4
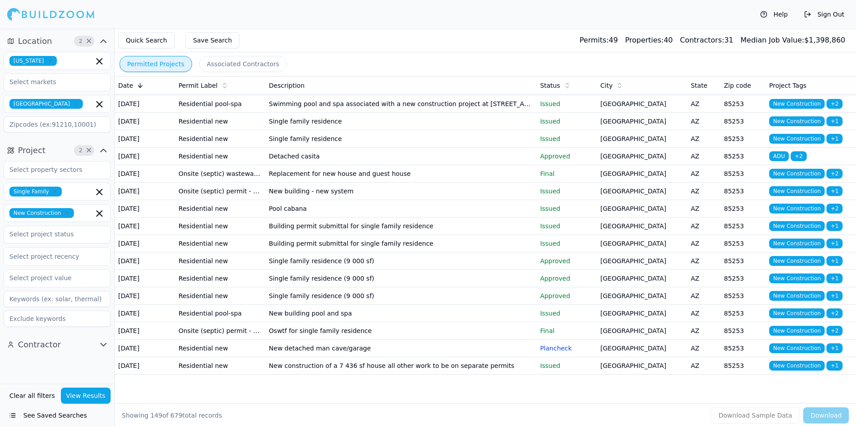
click at [604, 43] on td "[GEOGRAPHIC_DATA]" at bounding box center [642, 34] width 90 height 17
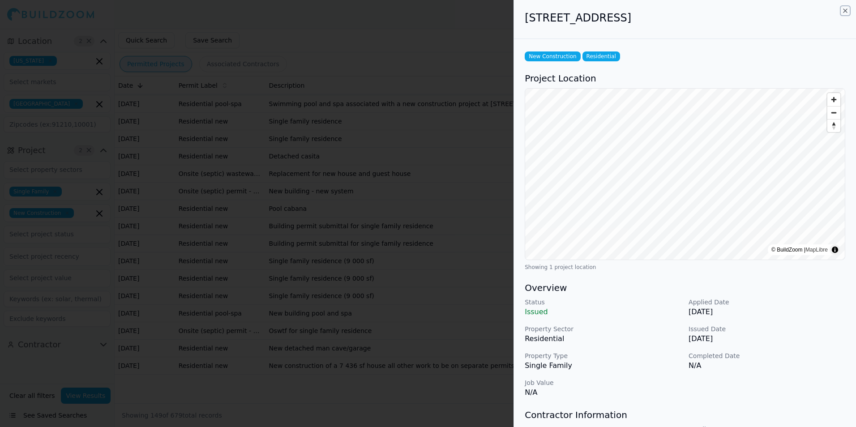
drag, startPoint x: 844, startPoint y: 10, endPoint x: 611, endPoint y: 361, distance: 421.4
click at [844, 10] on icon "button" at bounding box center [845, 10] width 7 height 7
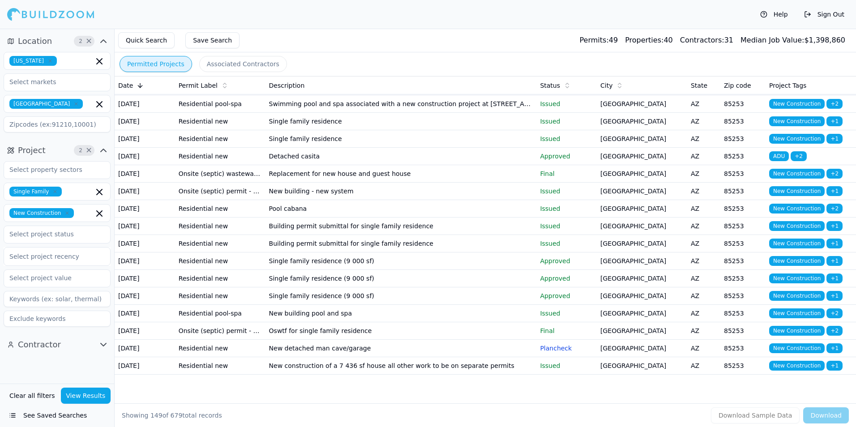
click at [575, 56] on p "Approved" at bounding box center [566, 51] width 53 height 9
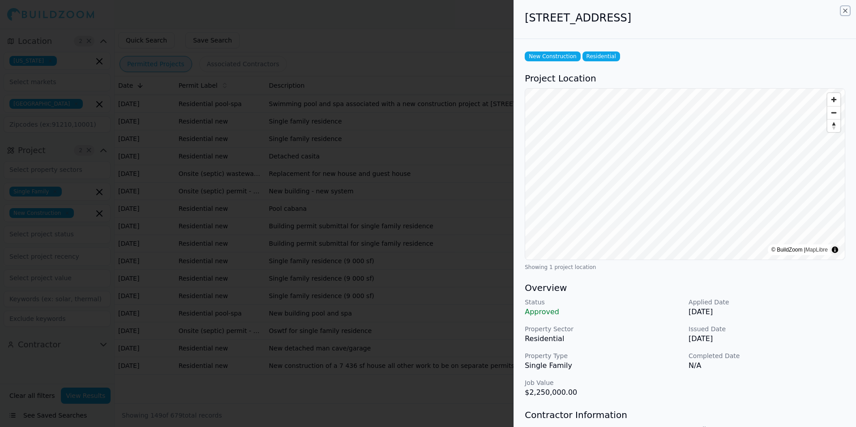
drag, startPoint x: 846, startPoint y: 12, endPoint x: 643, endPoint y: 306, distance: 356.9
click at [846, 12] on icon "button" at bounding box center [845, 10] width 7 height 7
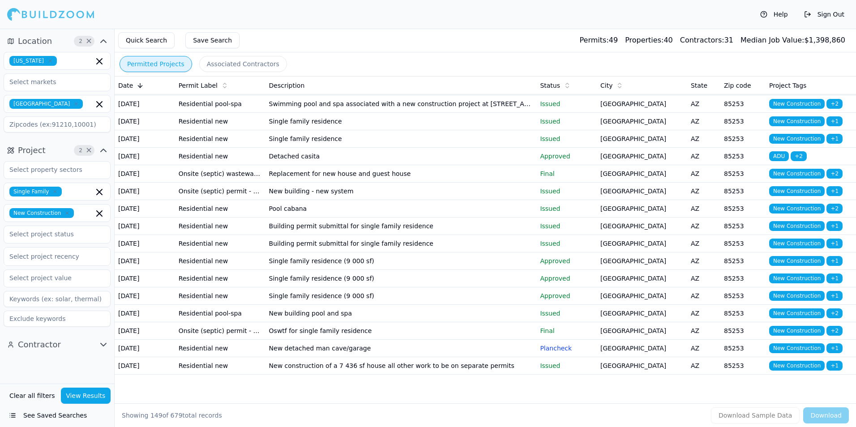
click at [675, 60] on td "[GEOGRAPHIC_DATA]" at bounding box center [642, 51] width 90 height 17
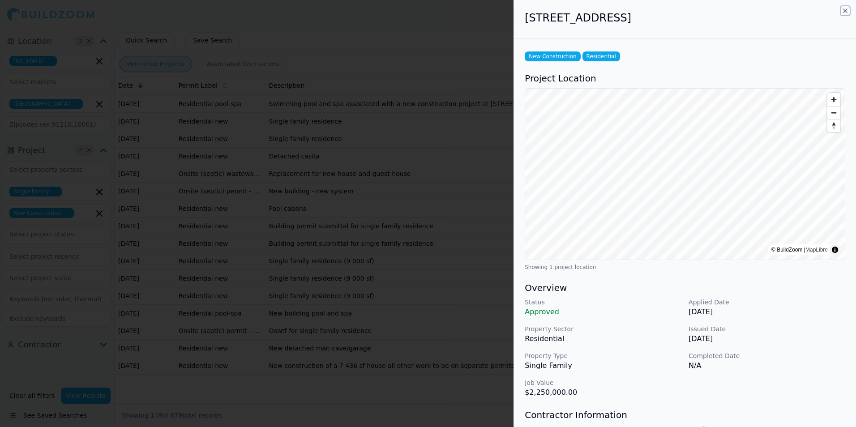
click at [846, 10] on icon "button" at bounding box center [845, 10] width 7 height 7
